Goal: Task Accomplishment & Management: Manage account settings

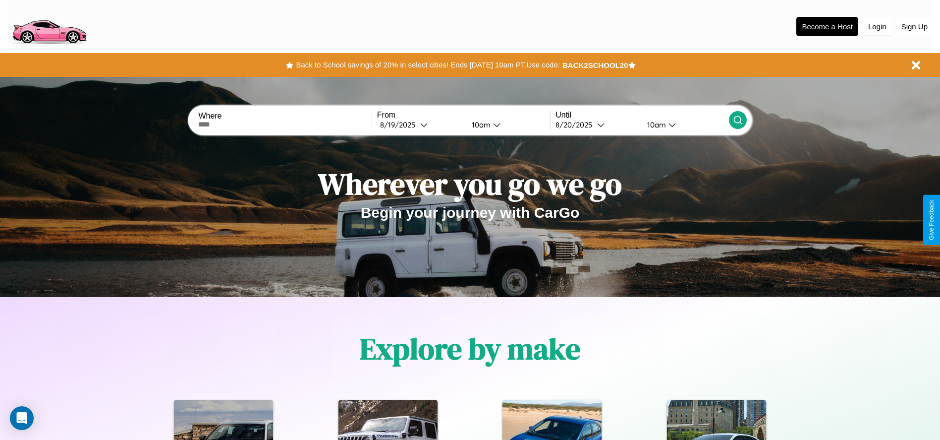
click at [877, 26] on button "Login" at bounding box center [877, 26] width 28 height 19
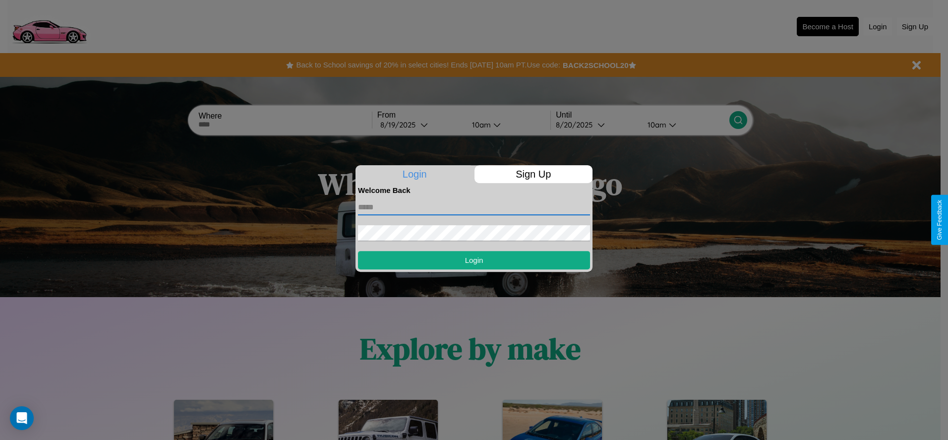
click at [474, 207] on input "text" at bounding box center [474, 207] width 232 height 16
type input "**********"
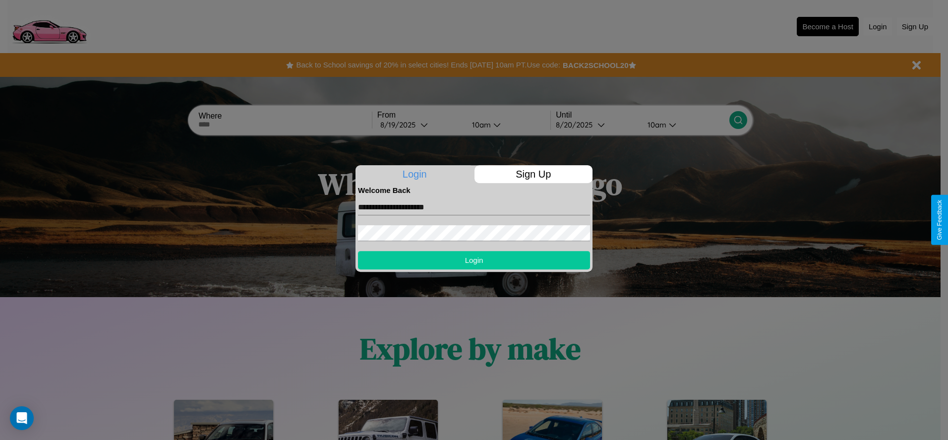
click at [474, 260] on button "Login" at bounding box center [474, 260] width 232 height 18
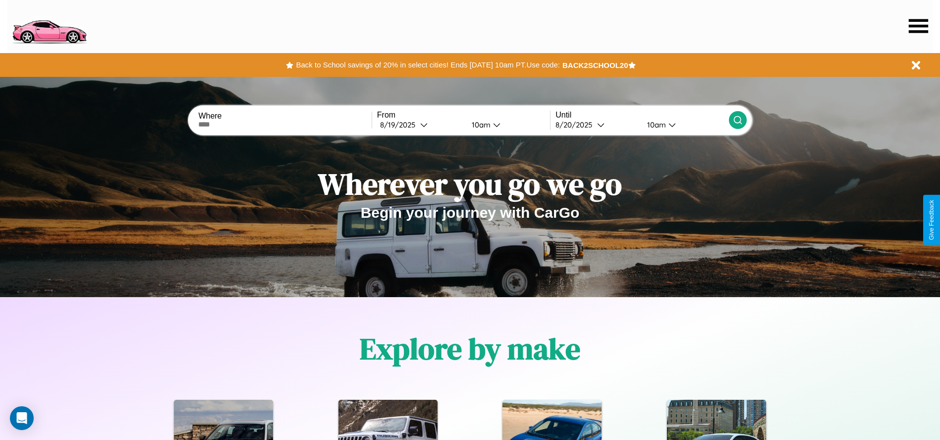
click at [918, 26] on icon at bounding box center [918, 26] width 19 height 14
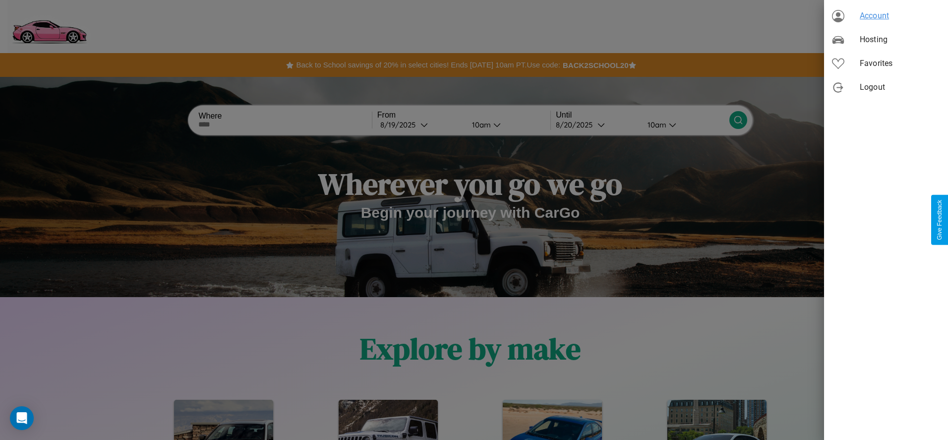
click at [886, 16] on span "Account" at bounding box center [899, 16] width 80 height 12
